Goal: Check status: Check status

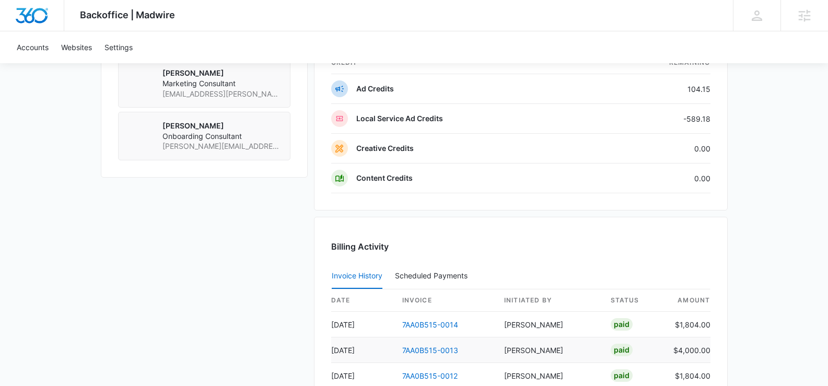
scroll to position [1135, 0]
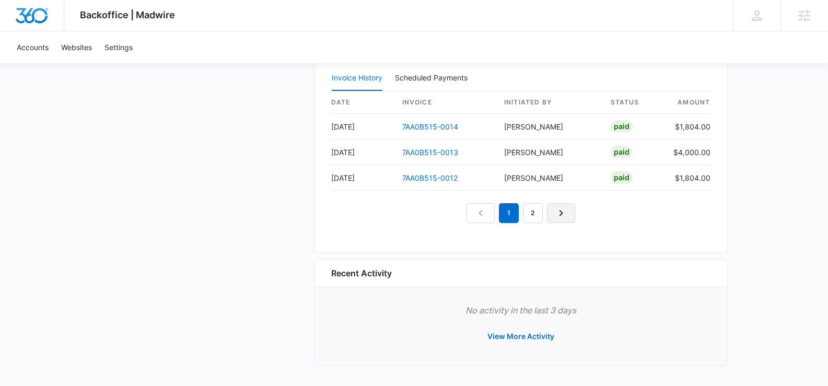
click at [560, 213] on icon "Next Page" at bounding box center [561, 213] width 13 height 13
click at [574, 215] on icon "Next Page" at bounding box center [573, 213] width 13 height 13
click at [579, 214] on icon "Next Page" at bounding box center [585, 213] width 13 height 13
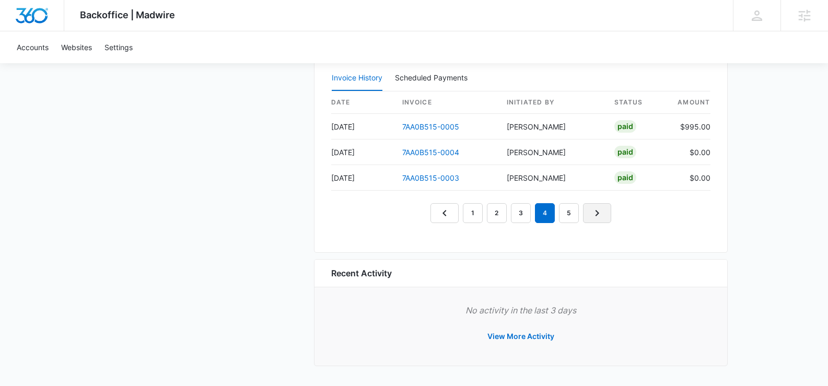
click at [596, 215] on icon "Next Page" at bounding box center [597, 213] width 4 height 6
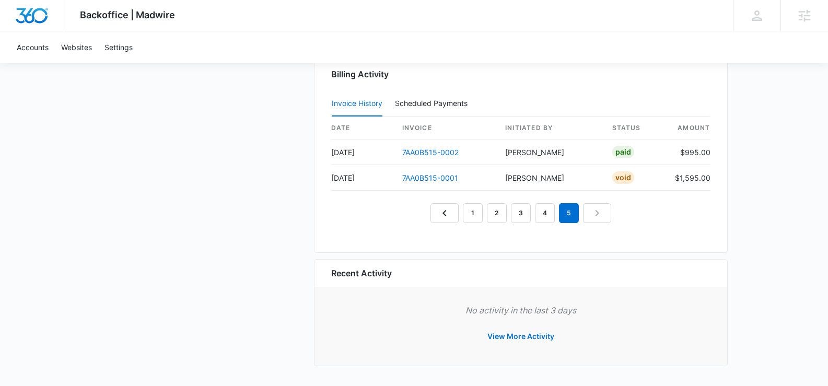
scroll to position [1109, 0]
click at [596, 215] on nav "1 2 3 4 5" at bounding box center [520, 213] width 181 height 20
click at [549, 212] on link "4" at bounding box center [545, 213] width 20 height 20
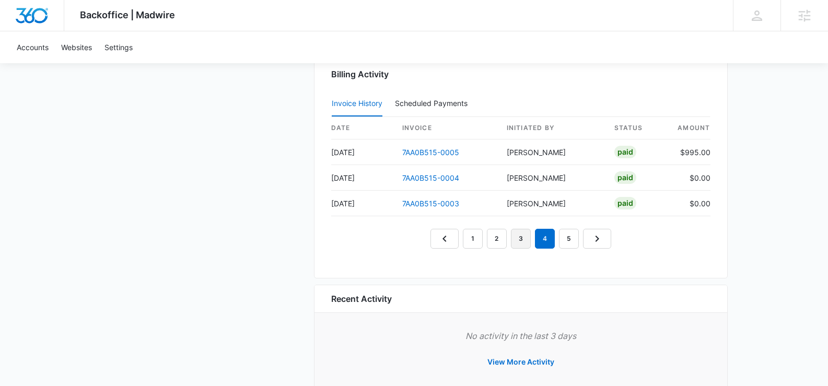
click at [516, 245] on link "3" at bounding box center [521, 239] width 20 height 20
click at [505, 246] on link "2" at bounding box center [497, 239] width 20 height 20
click at [476, 243] on link "1" at bounding box center [473, 239] width 20 height 20
click at [600, 240] on icon "Next Page" at bounding box center [597, 238] width 13 height 13
click at [600, 238] on icon "Next Page" at bounding box center [597, 238] width 13 height 13
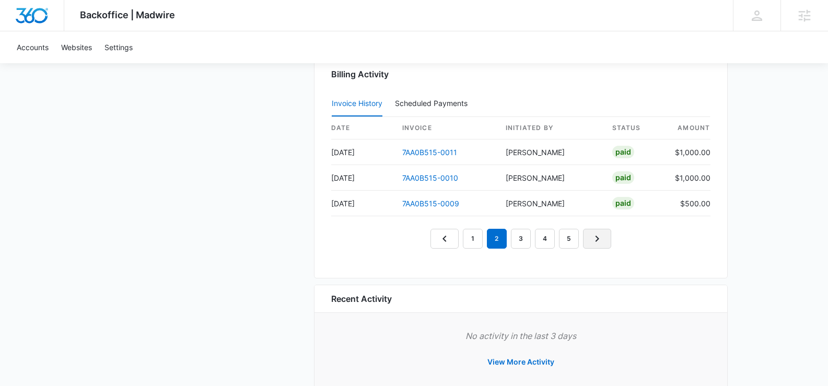
scroll to position [1110, 0]
click at [600, 236] on icon "Next Page" at bounding box center [597, 238] width 13 height 13
click at [605, 238] on link "Next Page" at bounding box center [597, 238] width 28 height 20
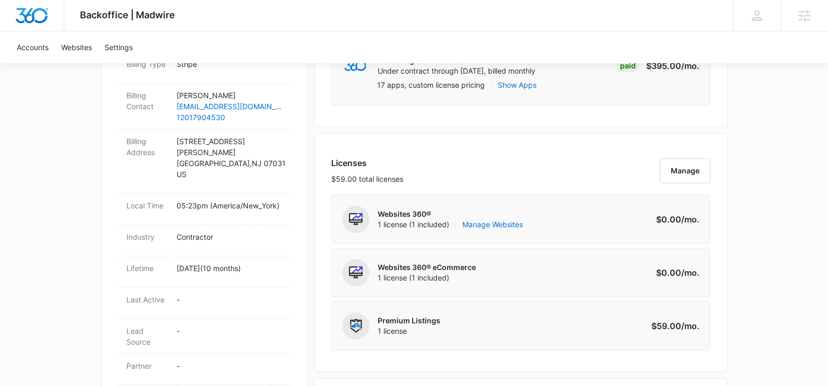
scroll to position [0, 0]
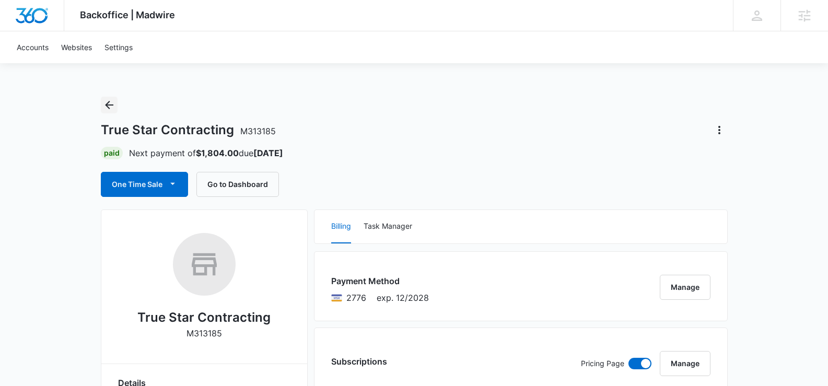
drag, startPoint x: 109, startPoint y: 101, endPoint x: 123, endPoint y: 101, distance: 13.6
click at [110, 101] on icon "Back" at bounding box center [109, 105] width 13 height 13
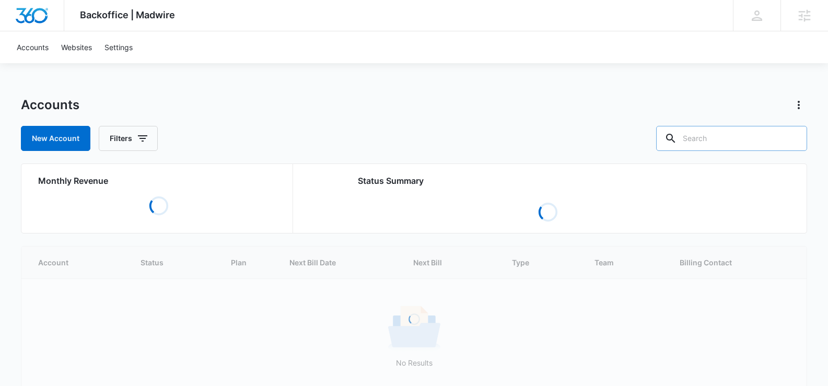
click at [734, 137] on input "text" at bounding box center [731, 138] width 151 height 25
type input "blue falcons"
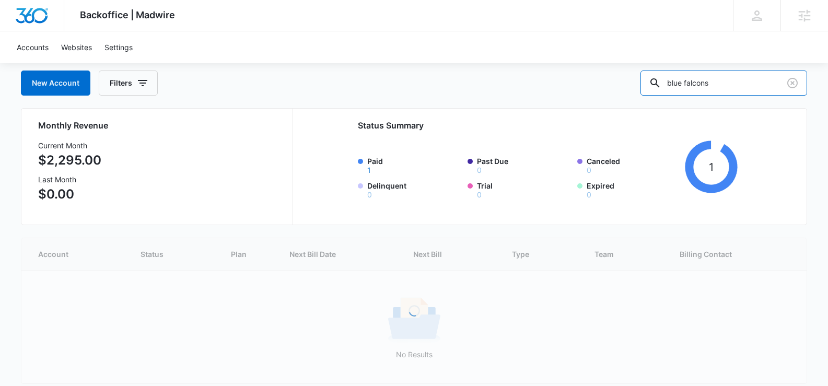
scroll to position [33, 0]
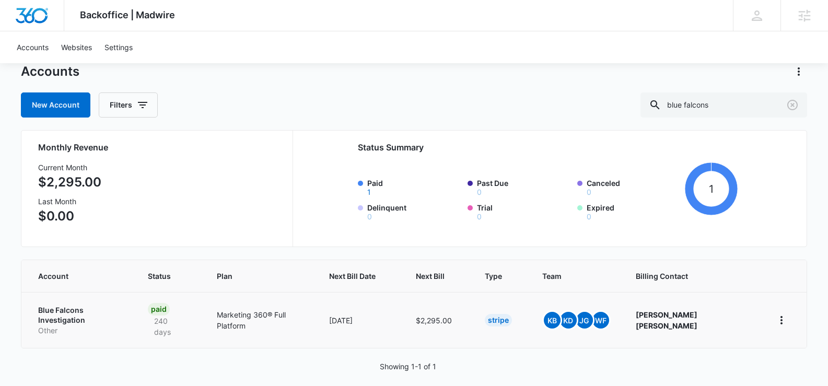
click at [108, 311] on p "Blue Falcons Investigation" at bounding box center [80, 315] width 85 height 20
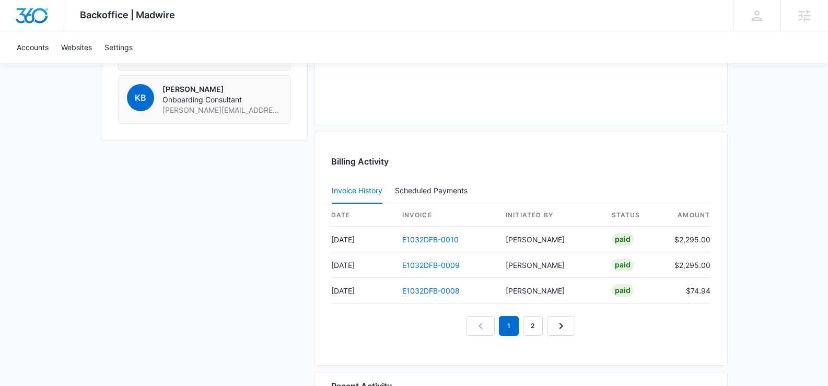
scroll to position [1004, 0]
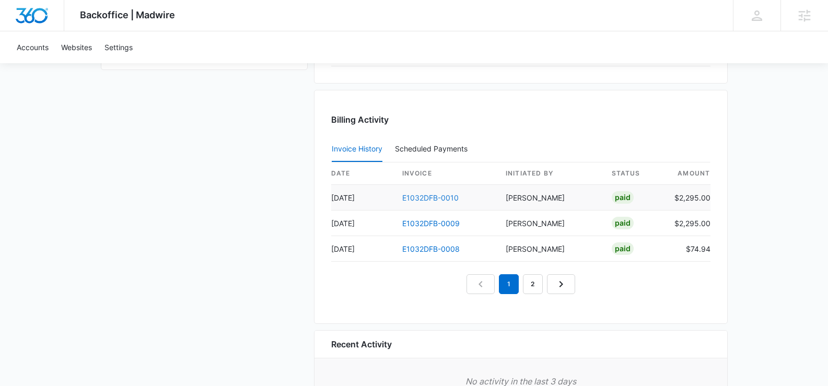
click at [439, 195] on link "E1032DFB-0010" at bounding box center [430, 197] width 56 height 9
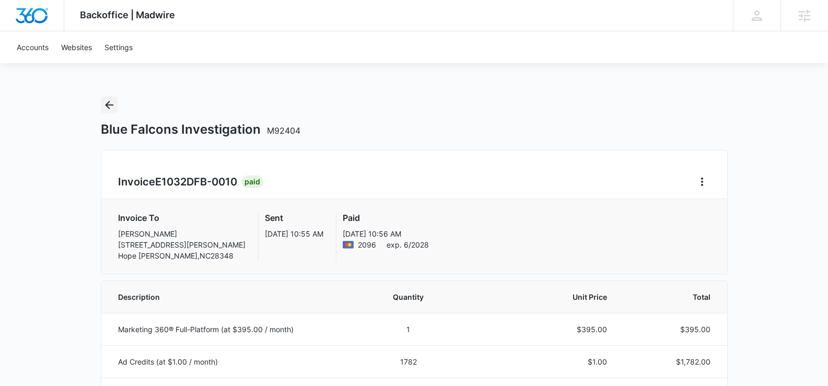
click at [113, 107] on icon "Back" at bounding box center [109, 105] width 13 height 13
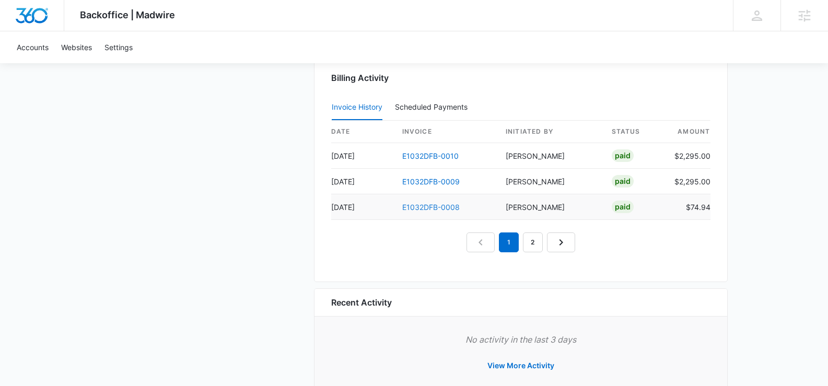
scroll to position [1075, 0]
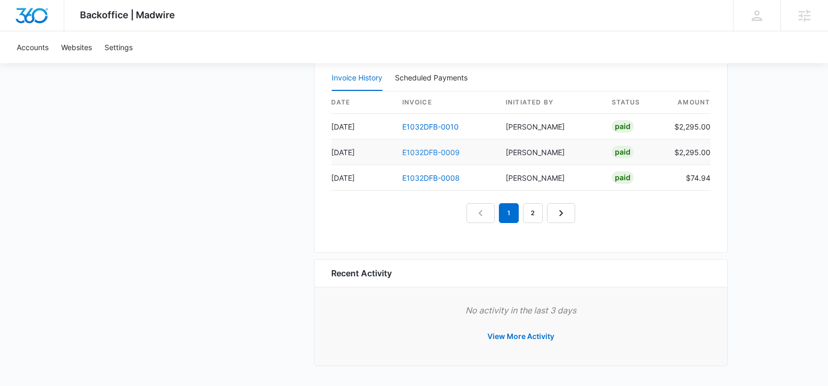
click at [445, 156] on link "E1032DFB-0009" at bounding box center [430, 152] width 57 height 9
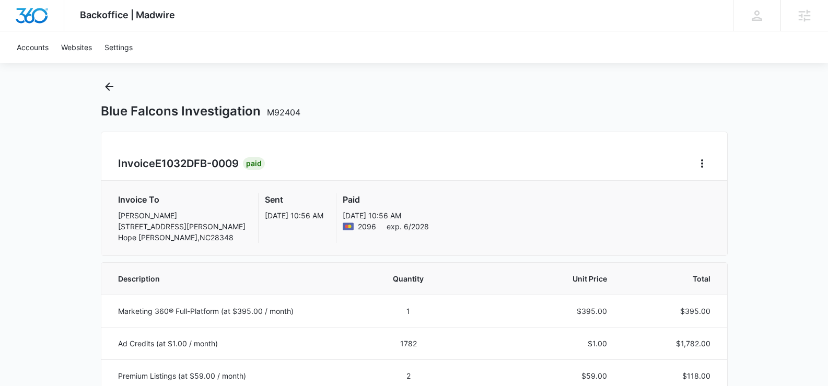
scroll to position [20, 0]
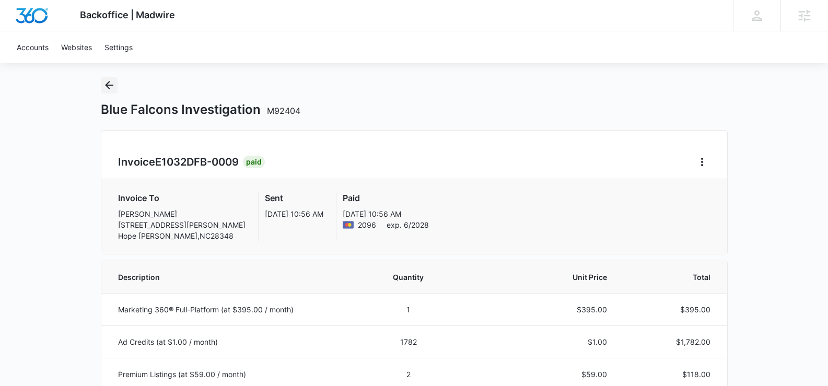
click at [113, 83] on icon "Back" at bounding box center [109, 85] width 13 height 13
